Goal: Task Accomplishment & Management: Complete application form

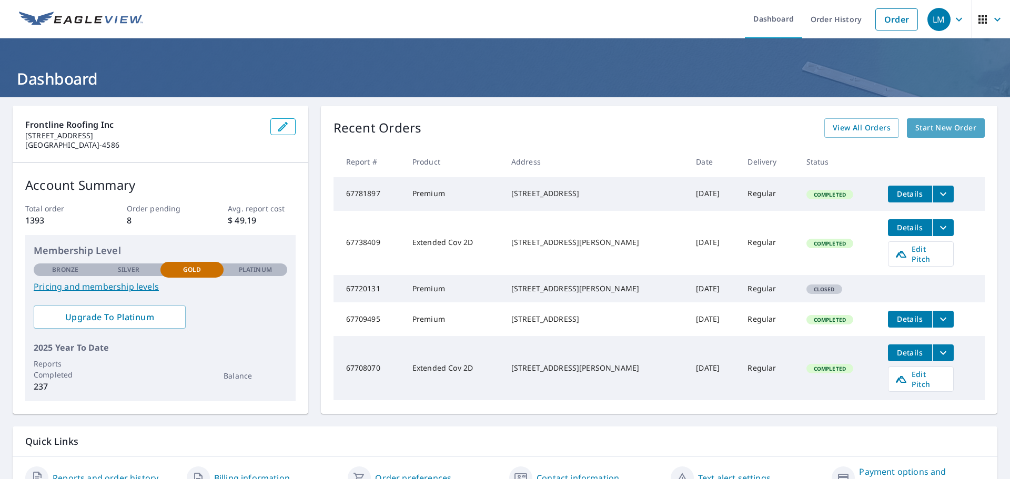
click at [920, 124] on span "Start New Order" at bounding box center [945, 127] width 61 height 13
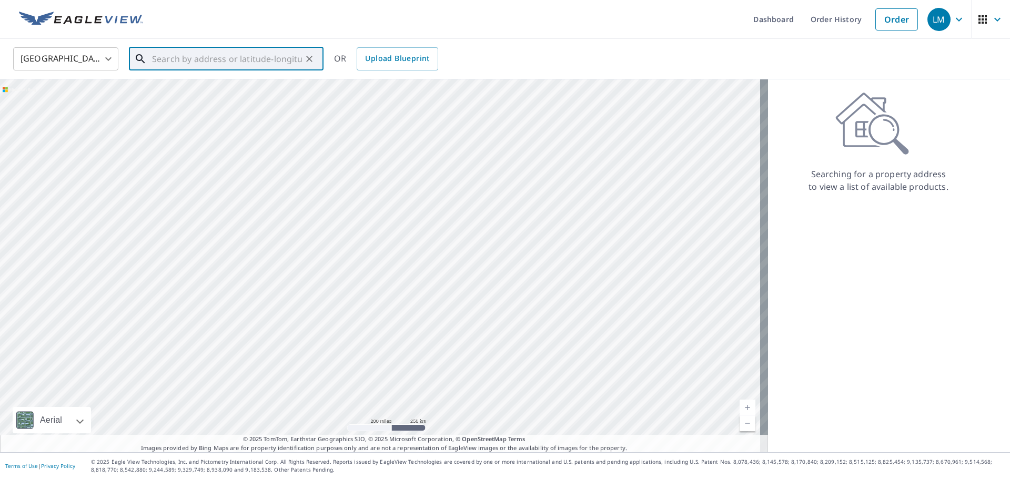
click at [253, 63] on input "text" at bounding box center [227, 58] width 150 height 29
paste input "[STREET_ADDRESS][US_STATE]"
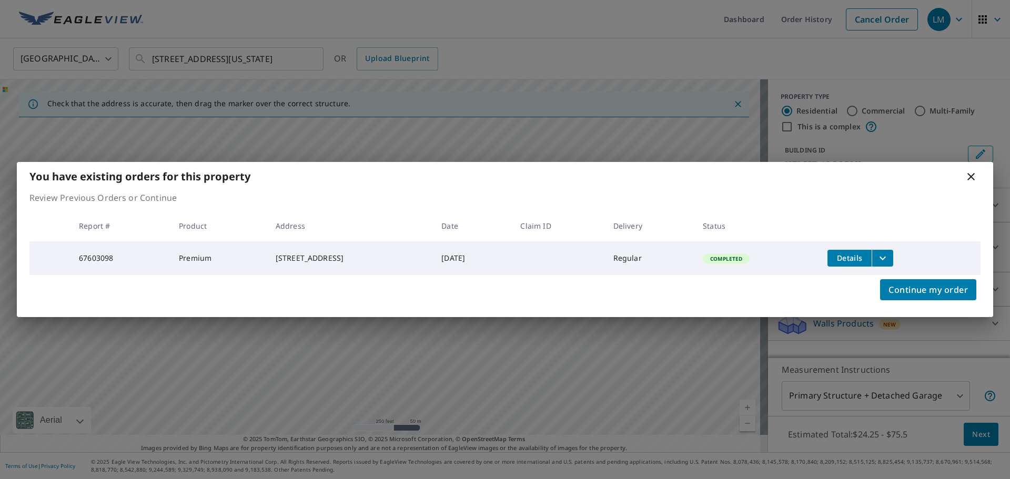
click at [883, 256] on icon "filesDropdownBtn-67603098" at bounding box center [882, 258] width 13 height 13
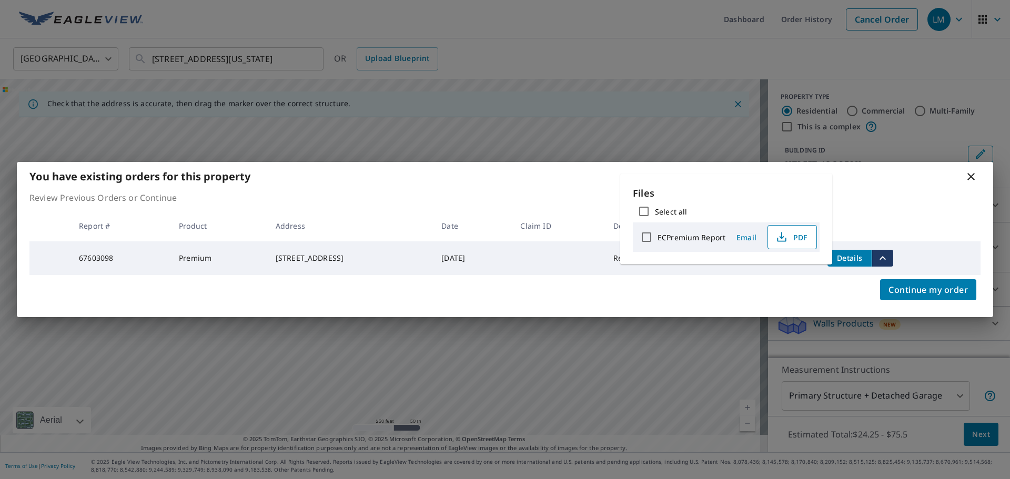
click at [790, 241] on span "PDF" at bounding box center [791, 237] width 34 height 13
click at [973, 176] on icon at bounding box center [970, 176] width 13 height 13
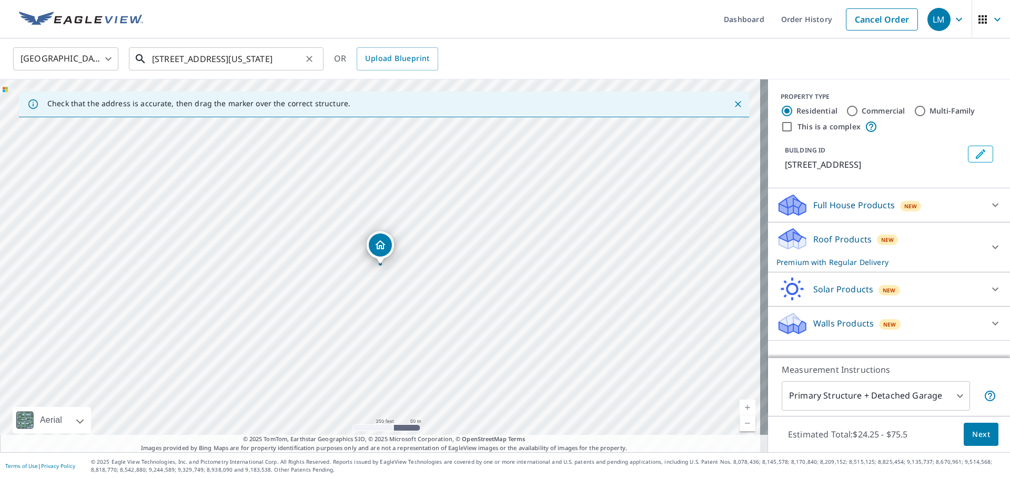
click at [217, 60] on input "[STREET_ADDRESS][US_STATE]" at bounding box center [227, 58] width 150 height 29
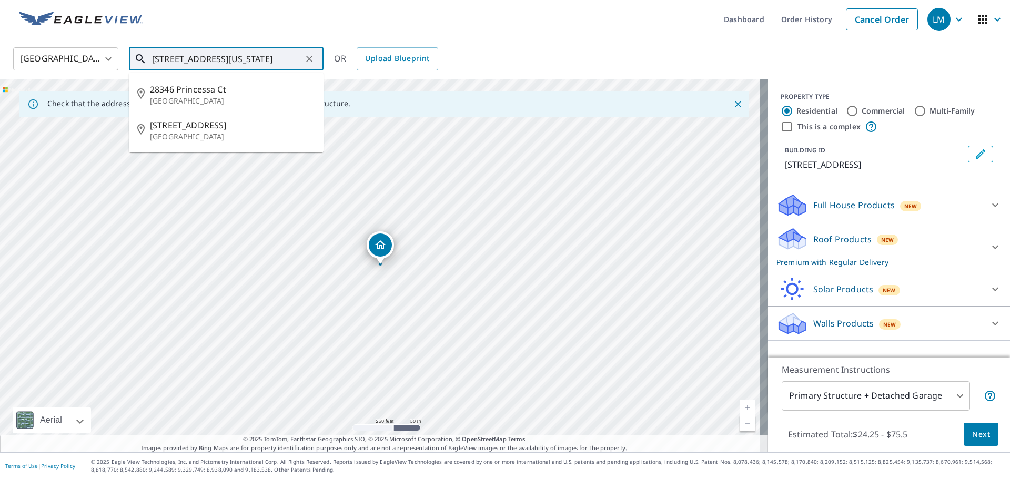
click at [217, 60] on input "[STREET_ADDRESS][US_STATE]" at bounding box center [227, 58] width 150 height 29
paste input "[STREET_ADDRESS][PERSON_NAME][US_STATE]"
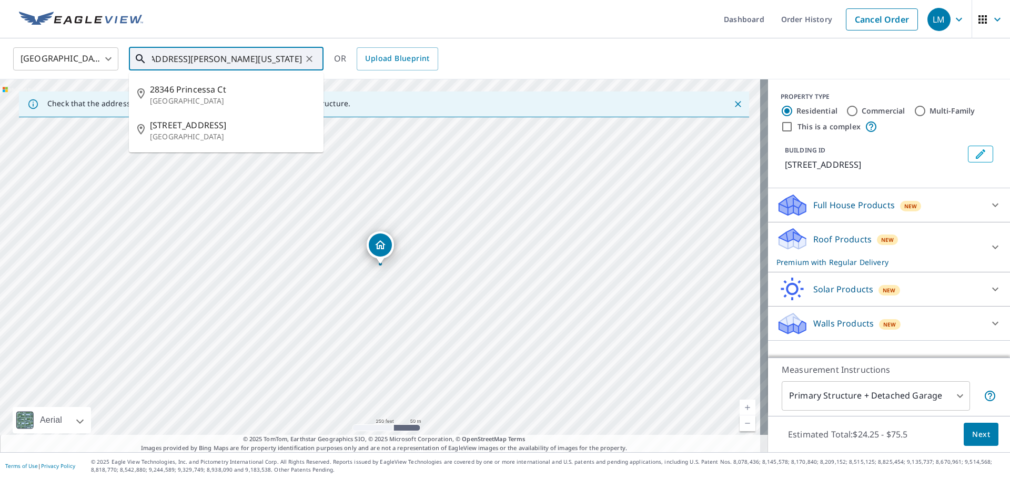
type input "[STREET_ADDRESS][PERSON_NAME][US_STATE]"
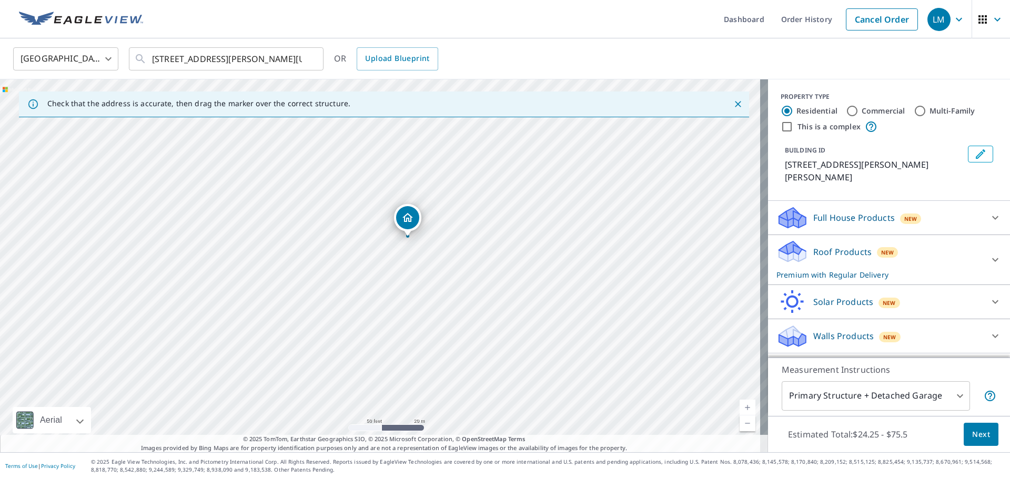
click at [972, 434] on span "Next" at bounding box center [981, 434] width 18 height 13
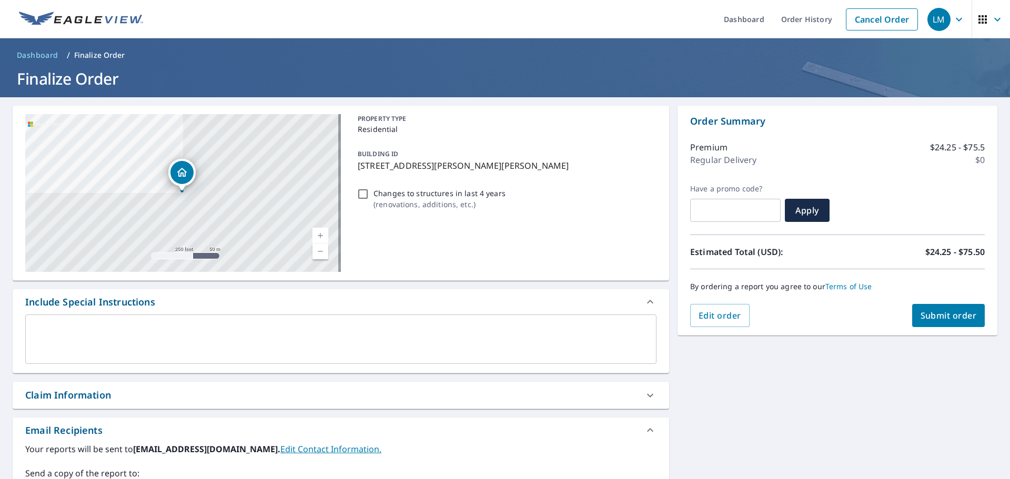
click at [928, 323] on button "Submit order" at bounding box center [948, 315] width 73 height 23
